Goal: Information Seeking & Learning: Learn about a topic

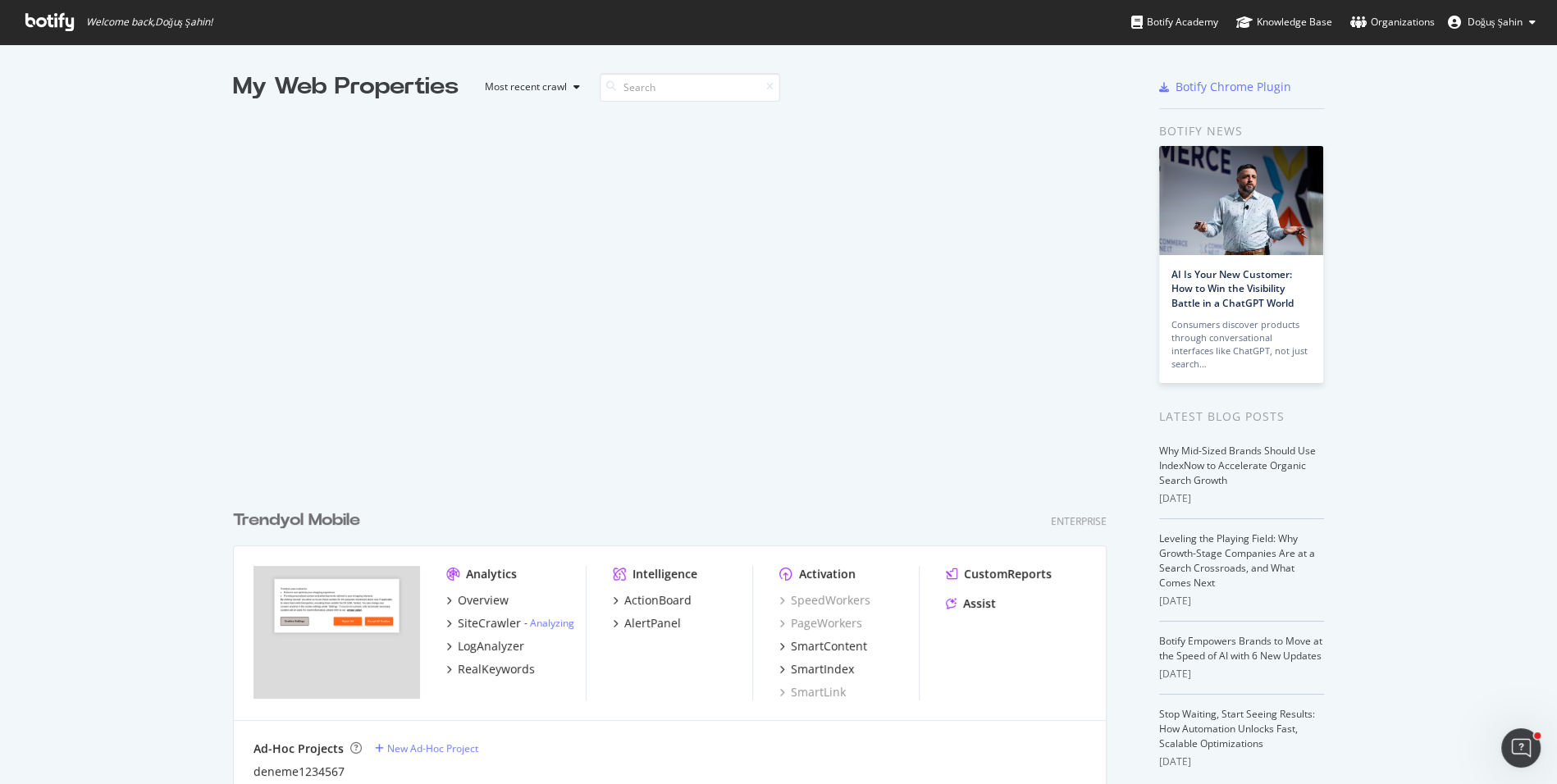
scroll to position [784, 1556]
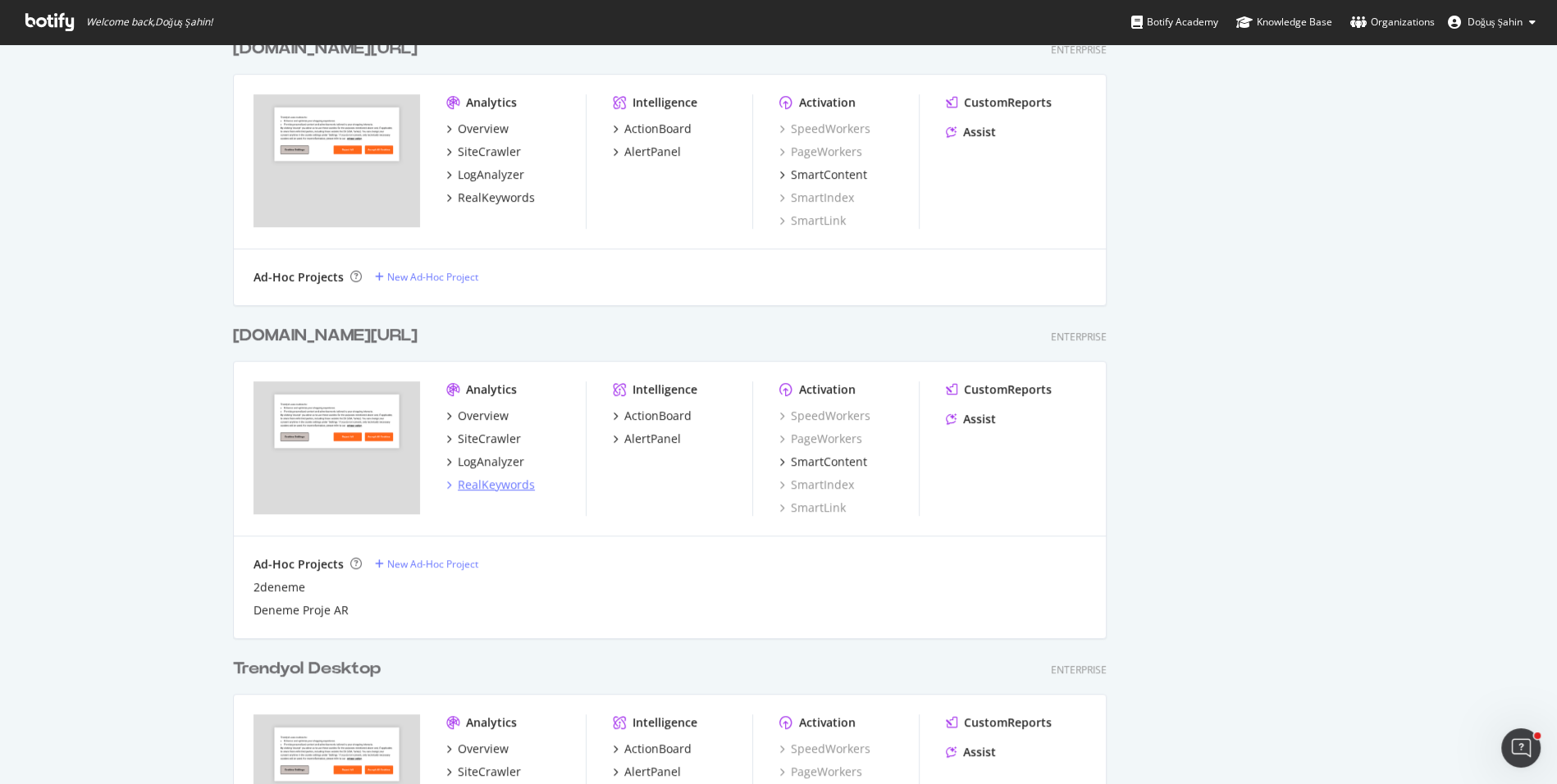
click at [497, 479] on div "RealKeywords" at bounding box center [496, 485] width 77 height 17
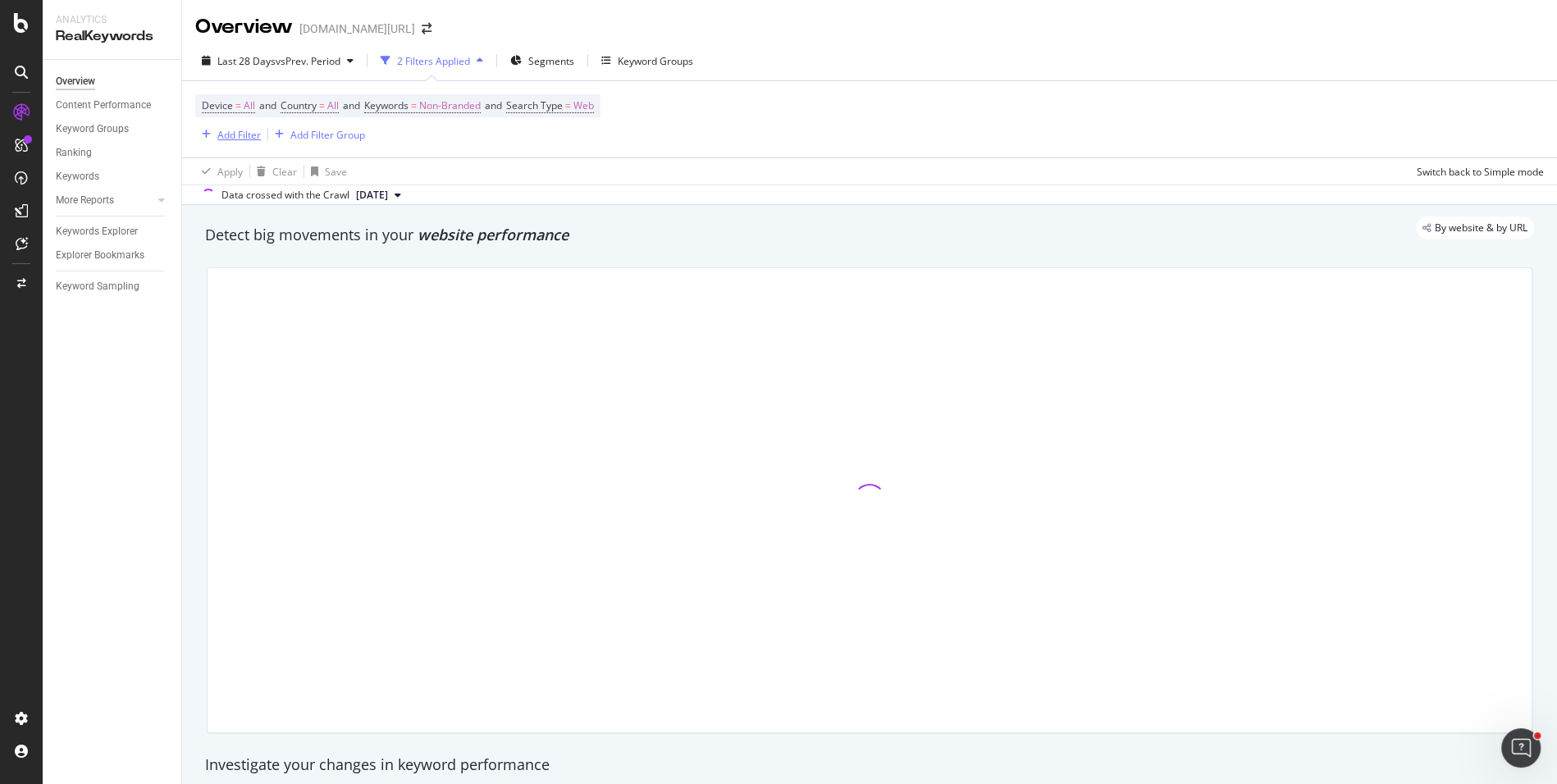
click at [241, 133] on div "Add Filter" at bounding box center [239, 135] width 44 height 14
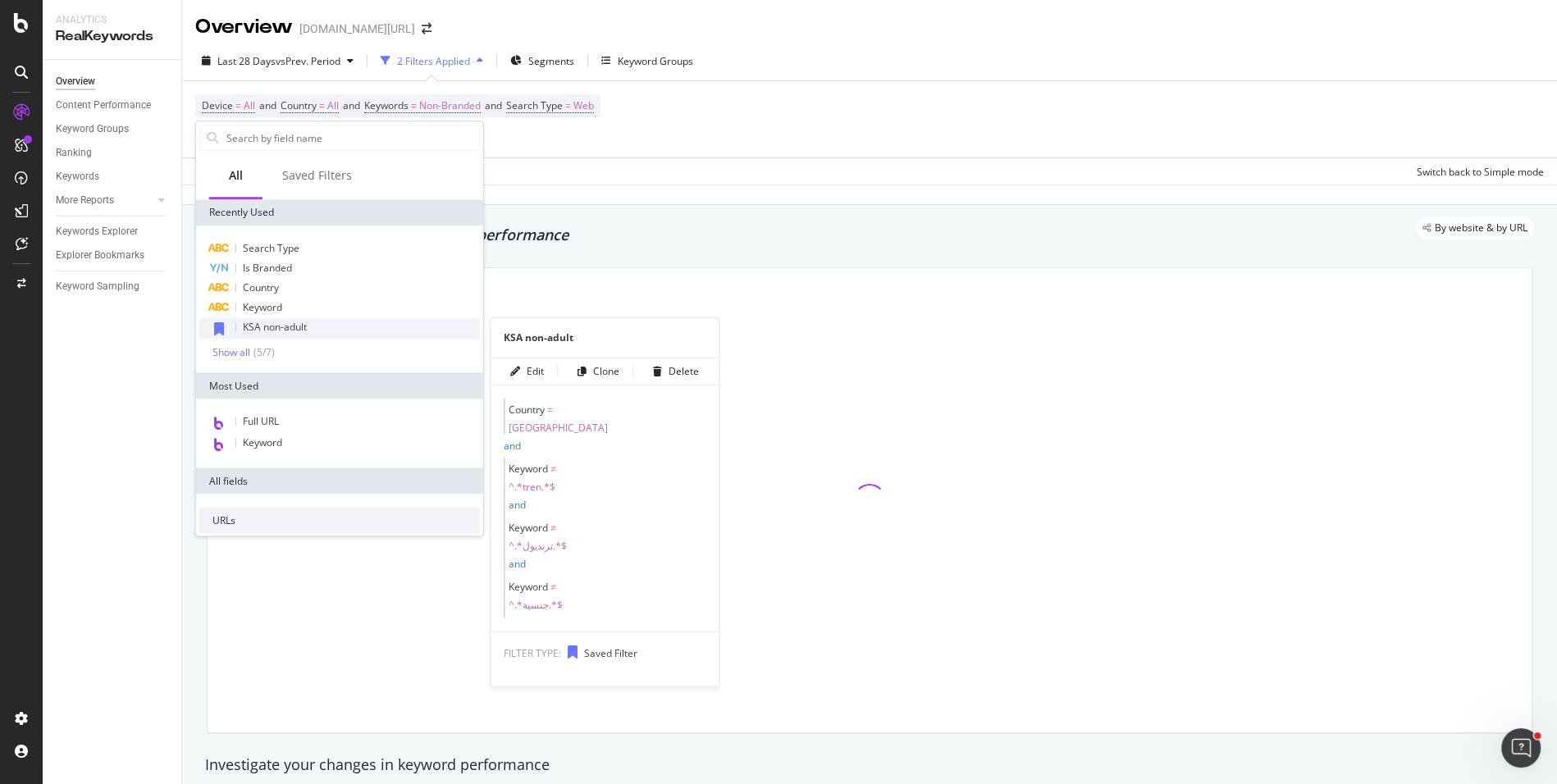
click at [279, 323] on span "KSA non-adult" at bounding box center [275, 327] width 64 height 14
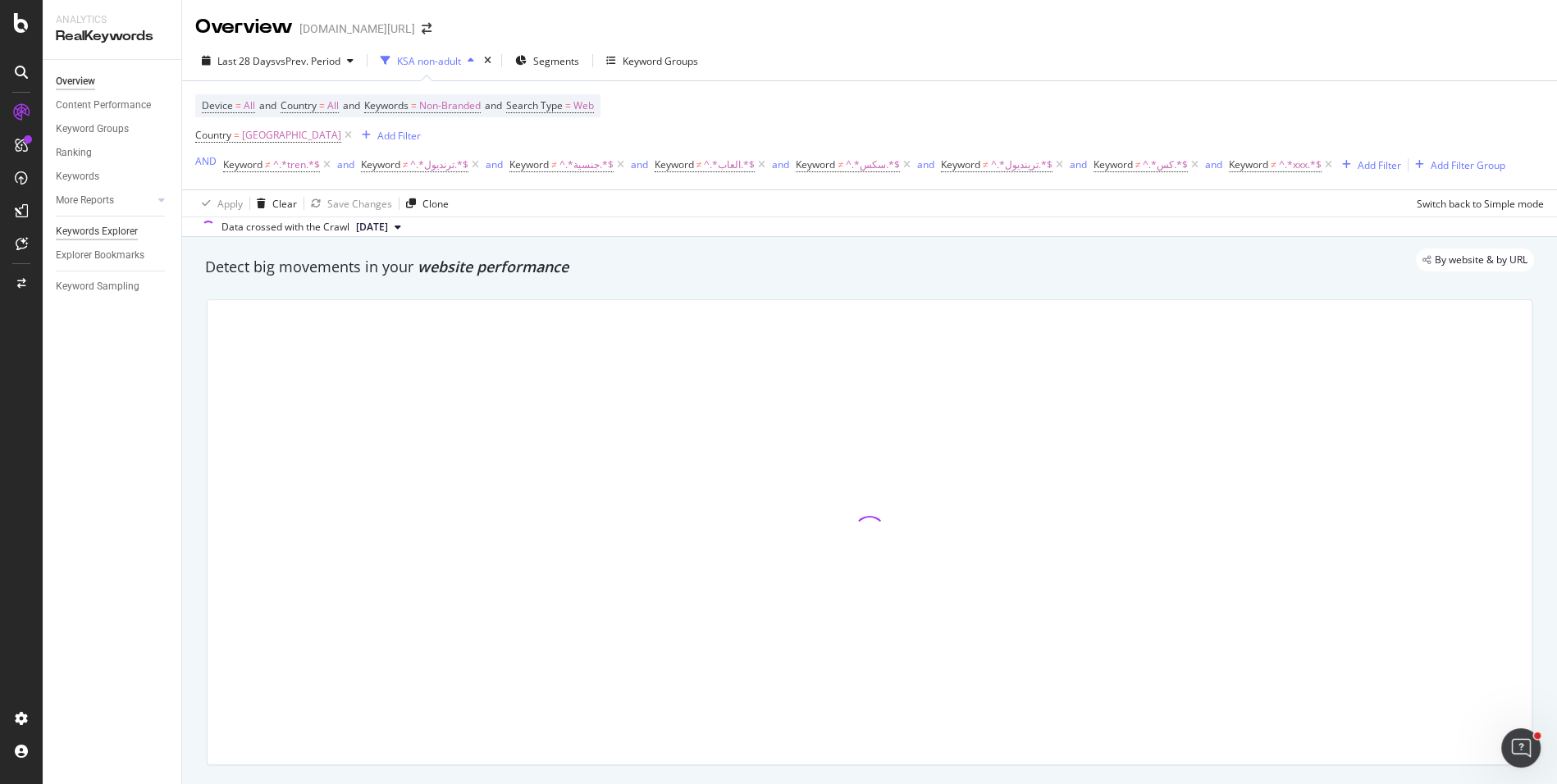
click at [100, 232] on div "Keywords Explorer" at bounding box center [97, 232] width 82 height 18
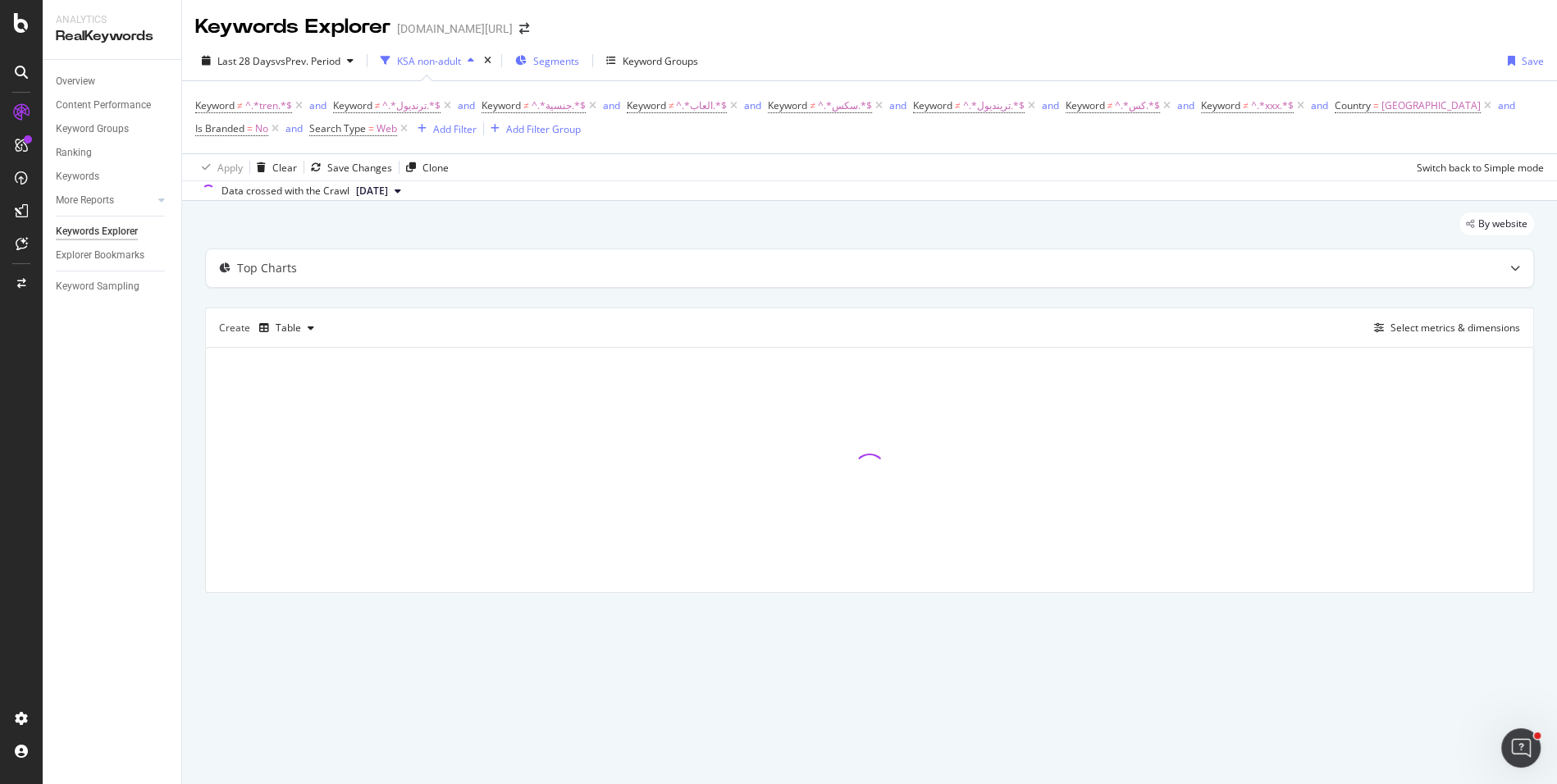
click at [549, 64] on span "Segments" at bounding box center [556, 60] width 46 height 14
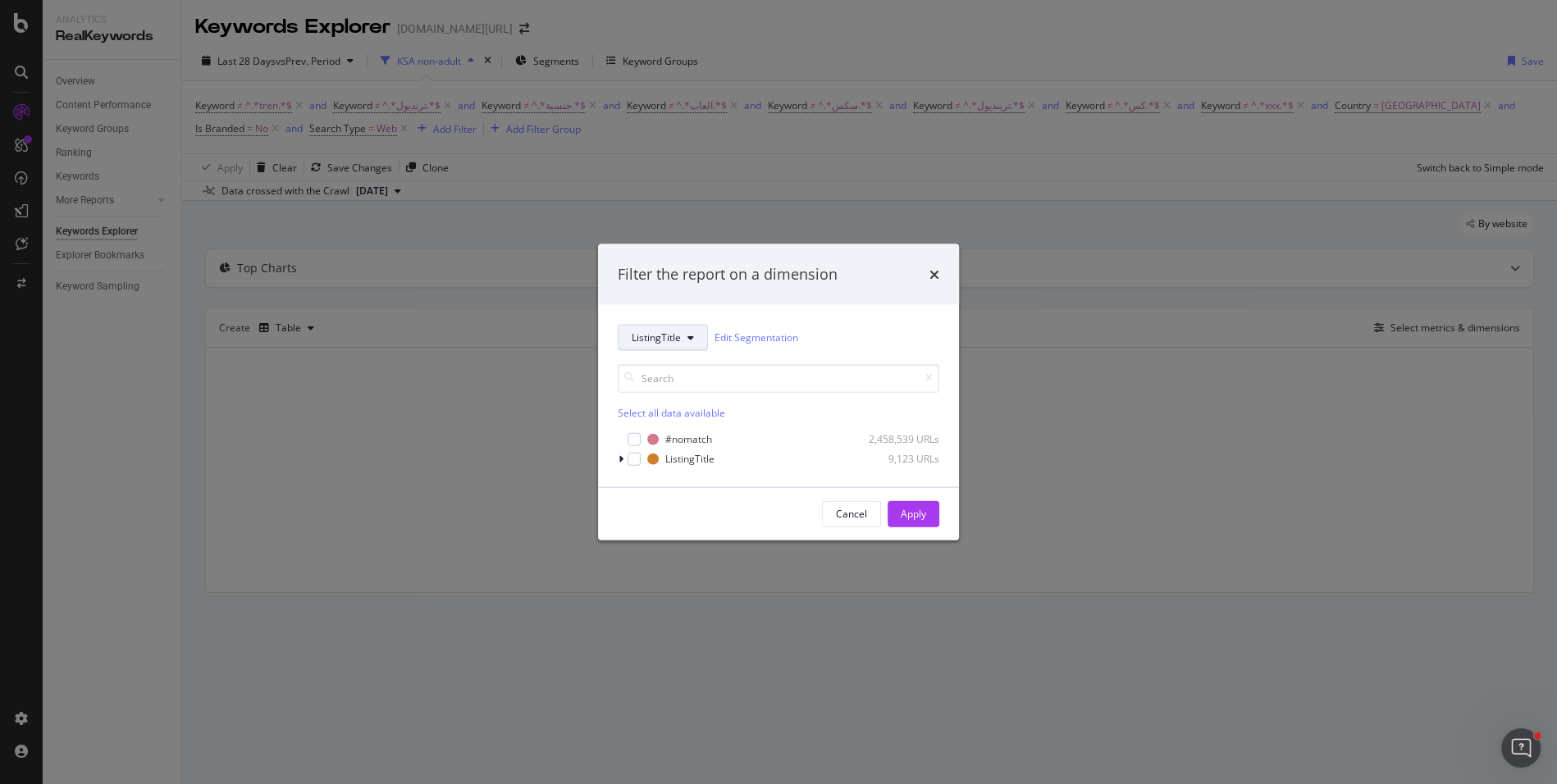
click at [671, 350] on button "ListingTitle" at bounding box center [662, 336] width 90 height 26
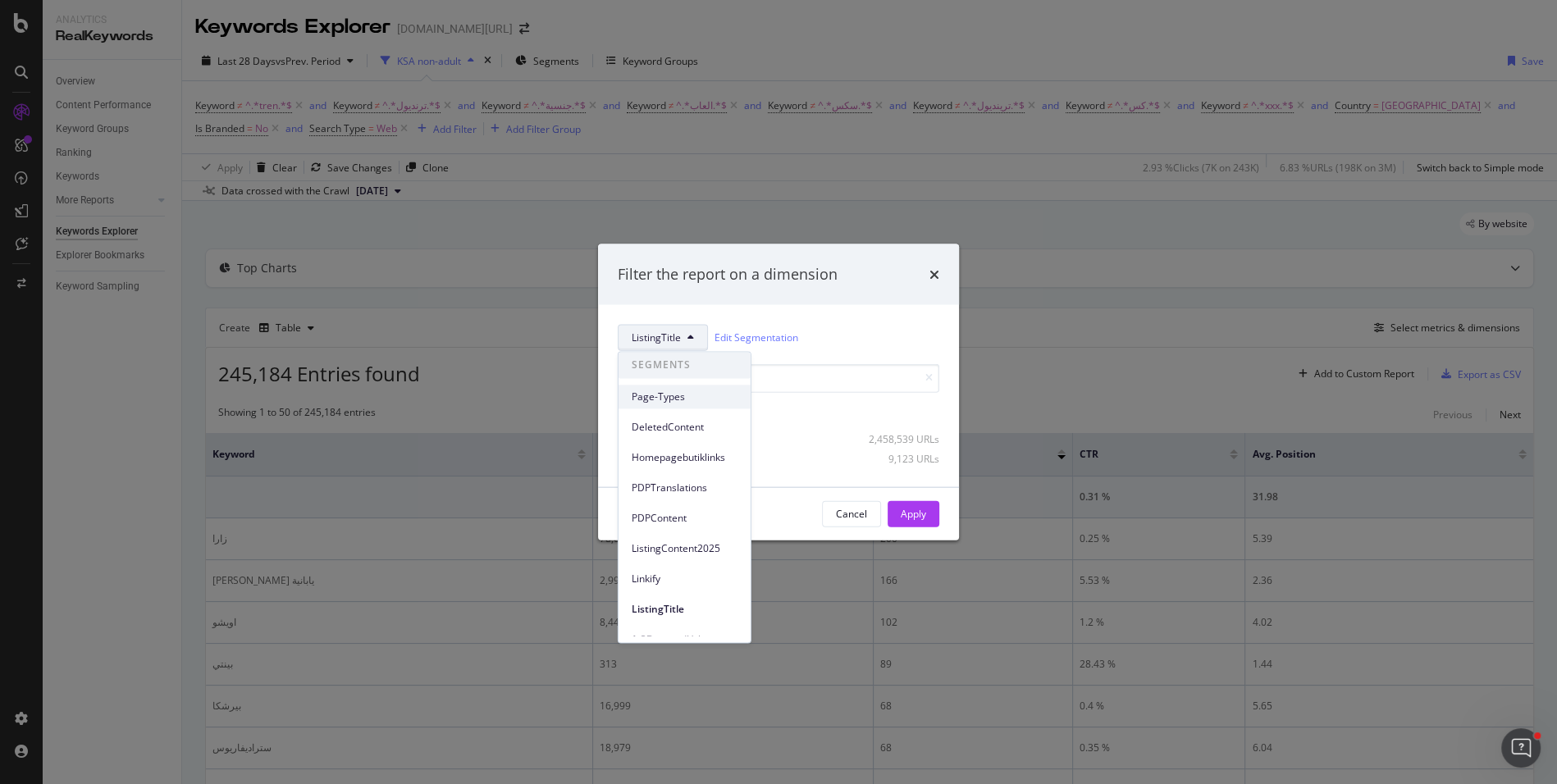
click at [694, 404] on div "Page-Types" at bounding box center [684, 396] width 132 height 23
